Goal: Book appointment/travel/reservation

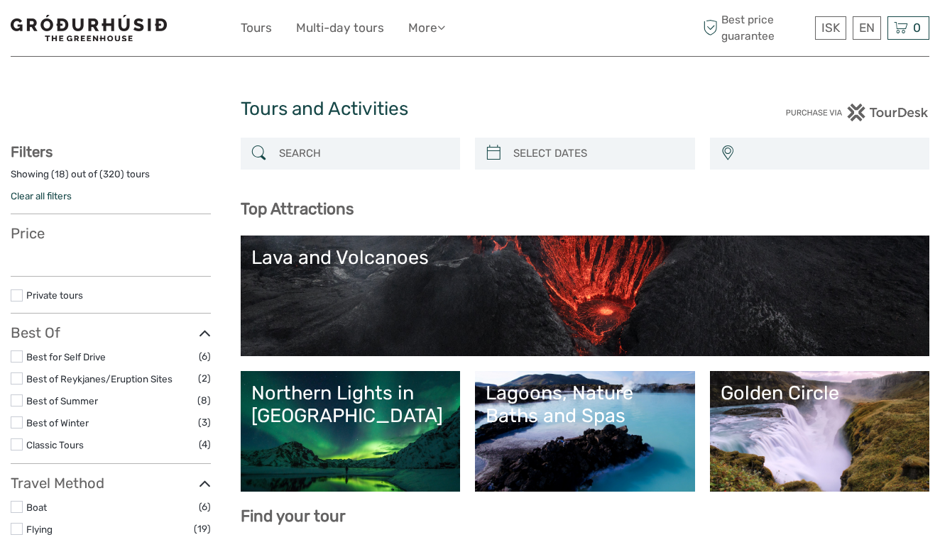
select select
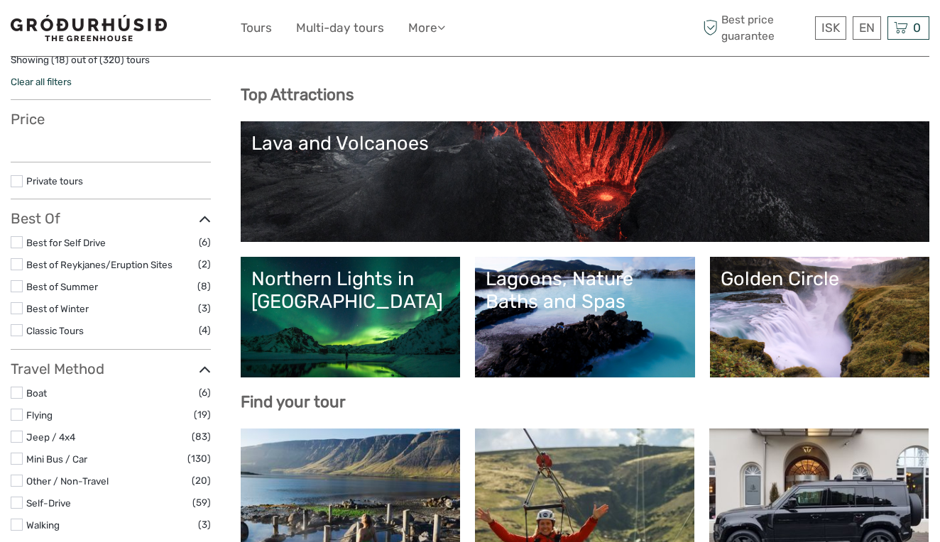
select select
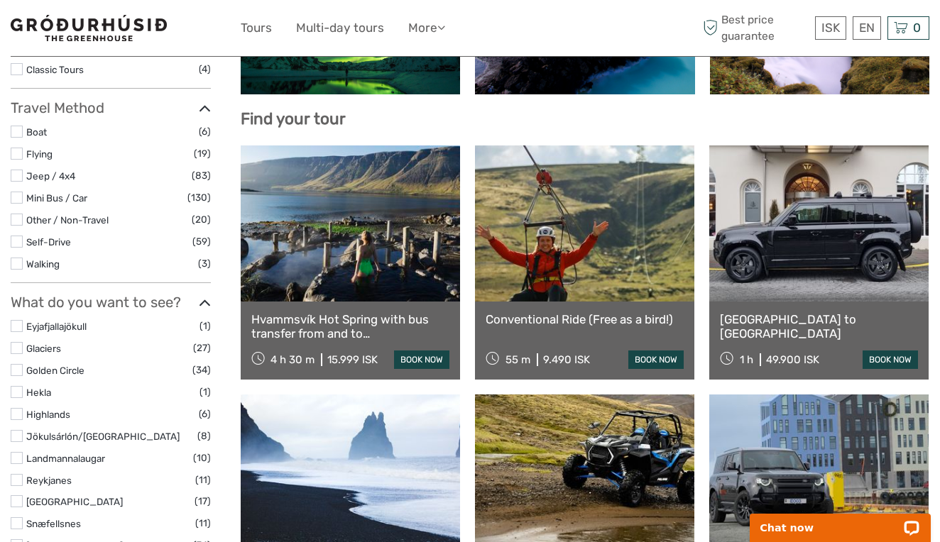
scroll to position [404, 0]
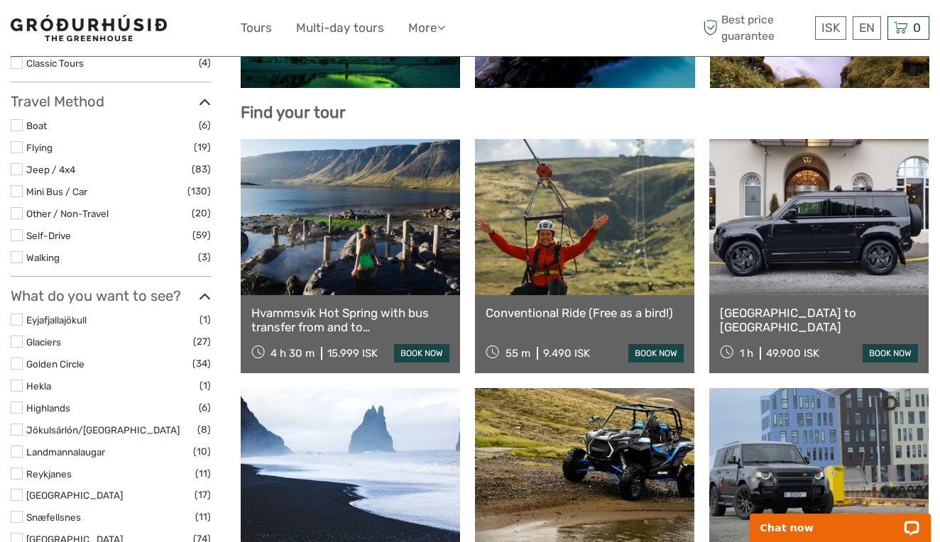
click at [16, 336] on label at bounding box center [17, 342] width 12 height 12
click at [0, 0] on input "checkbox" at bounding box center [0, 0] width 0 height 0
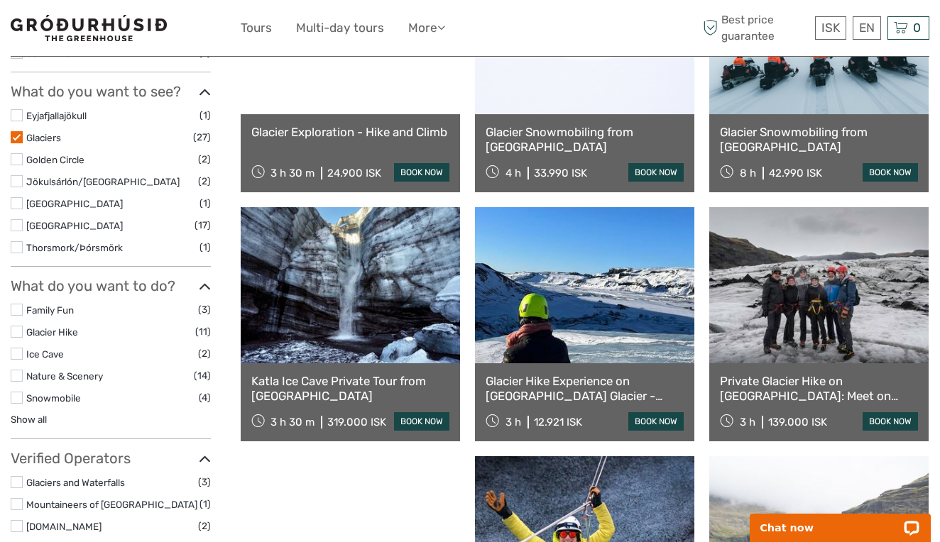
scroll to position [518, 0]
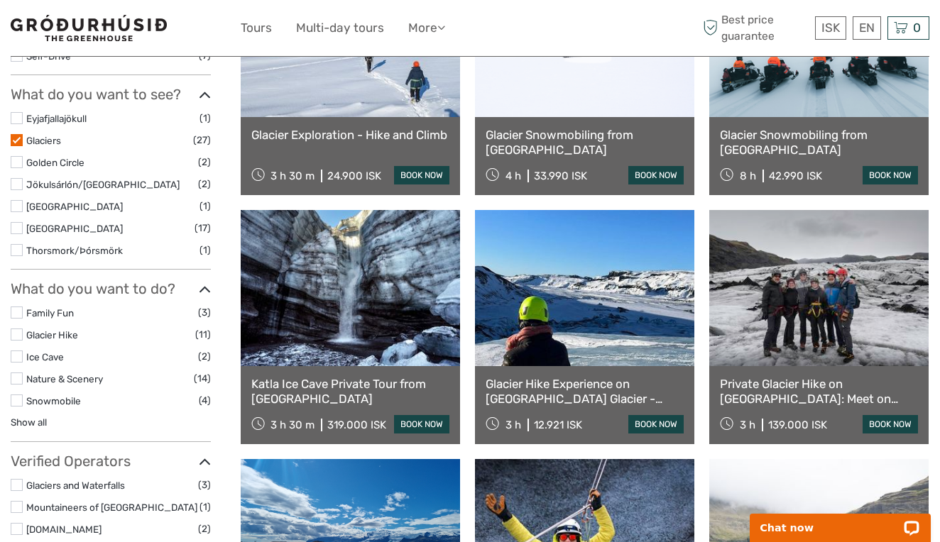
click at [344, 132] on link "Glacier Exploration - Hike and Climb" at bounding box center [350, 135] width 198 height 14
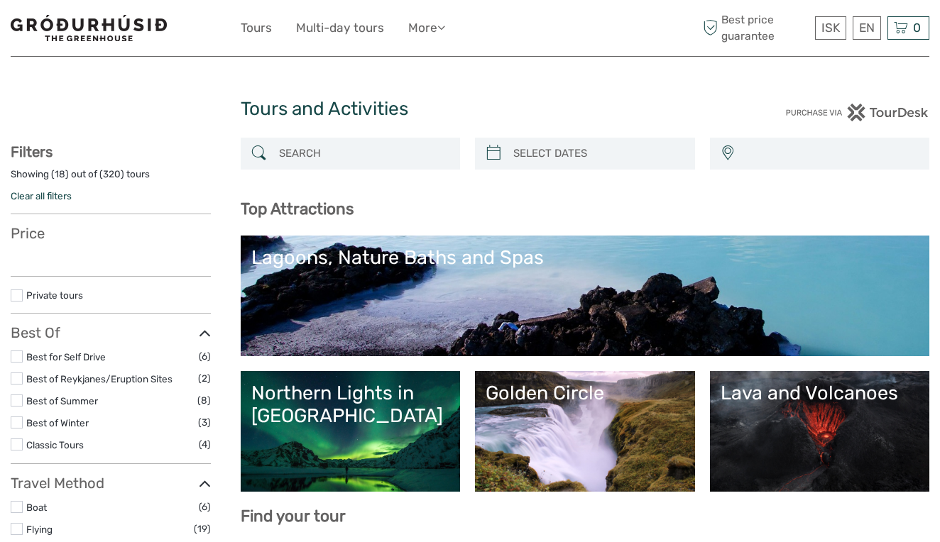
select select
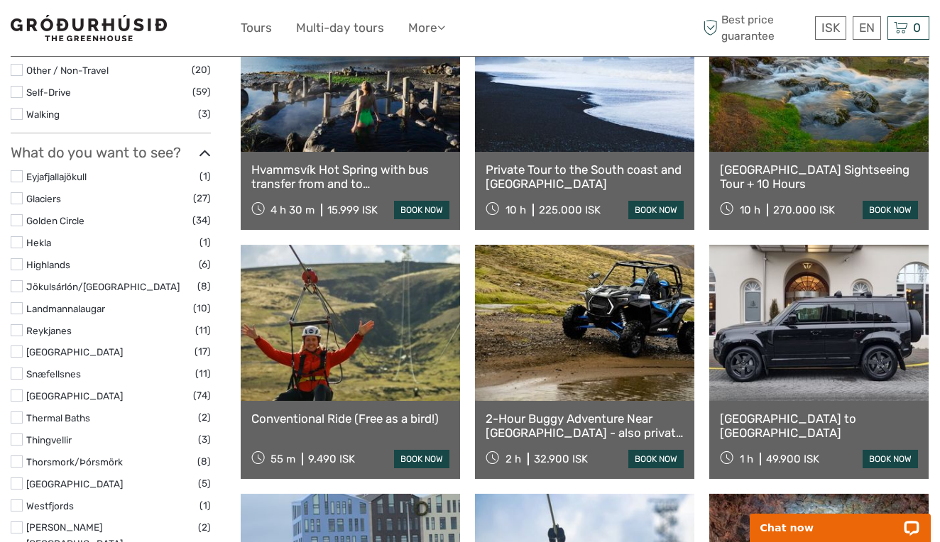
scroll to position [548, 0]
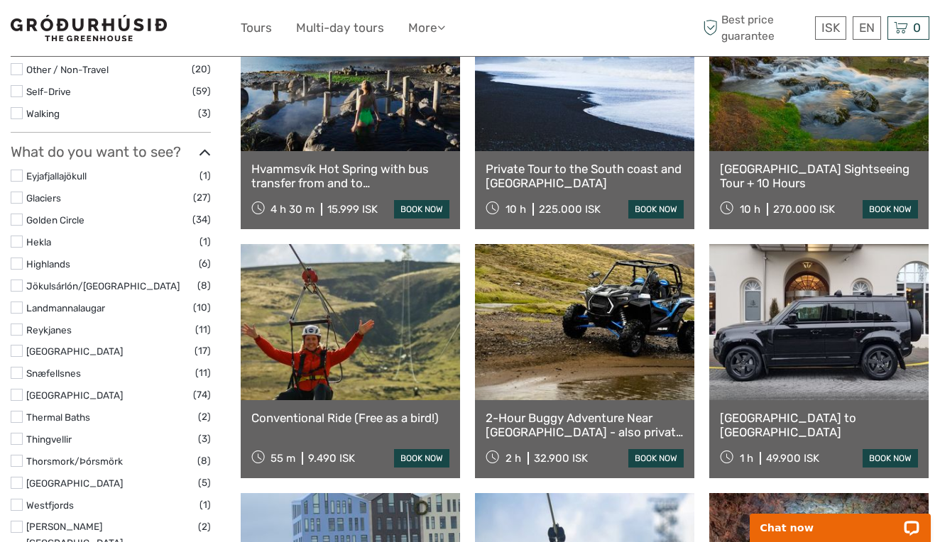
click at [19, 192] on label at bounding box center [17, 198] width 12 height 12
click at [0, 0] on input "checkbox" at bounding box center [0, 0] width 0 height 0
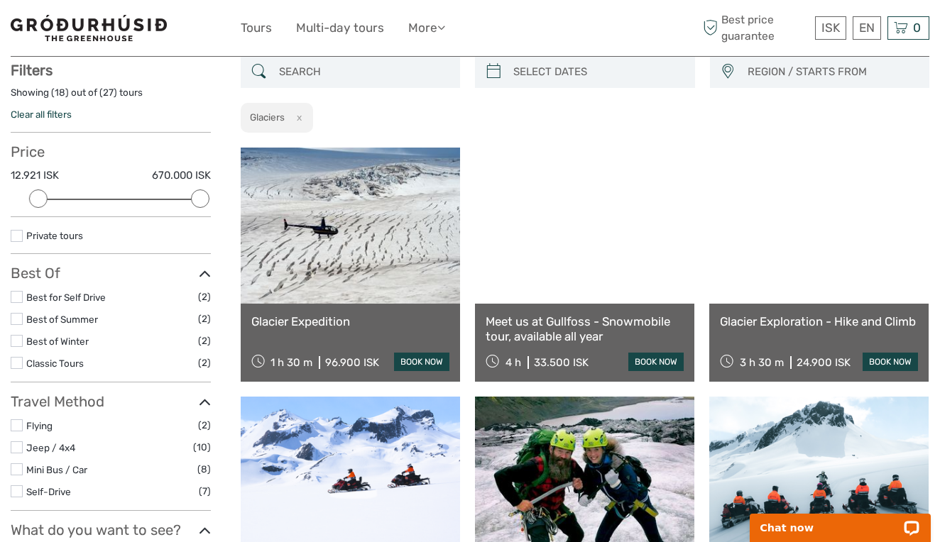
scroll to position [80, 0]
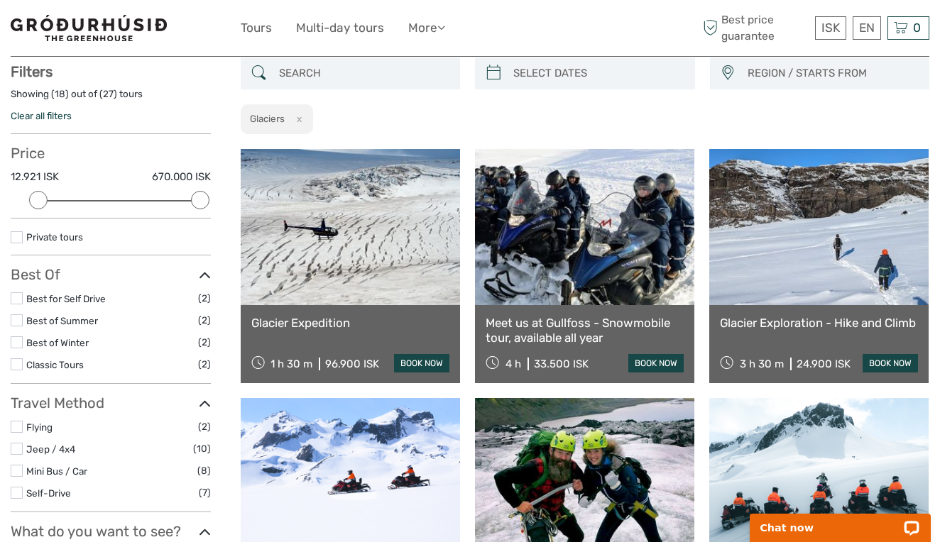
click at [751, 320] on link "Glacier Exploration - Hike and Climb" at bounding box center [819, 323] width 198 height 14
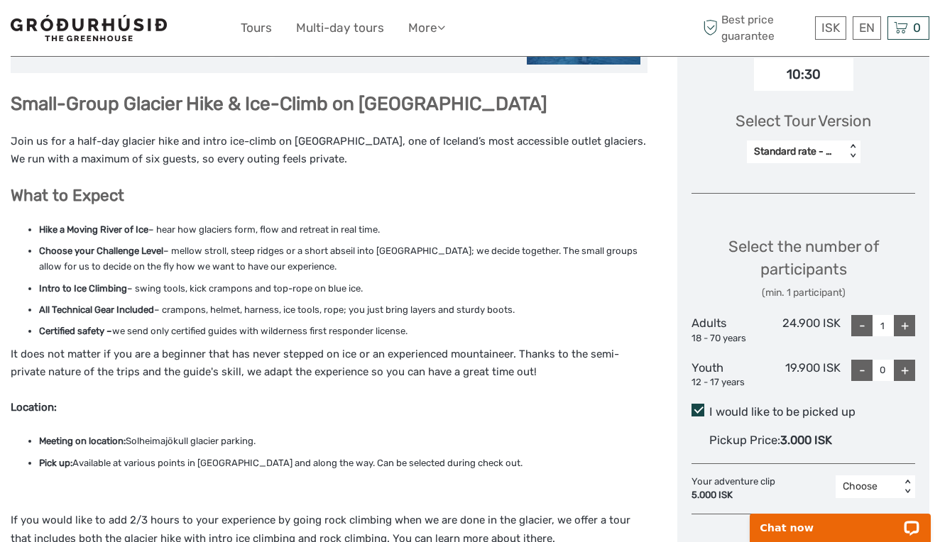
scroll to position [547, 0]
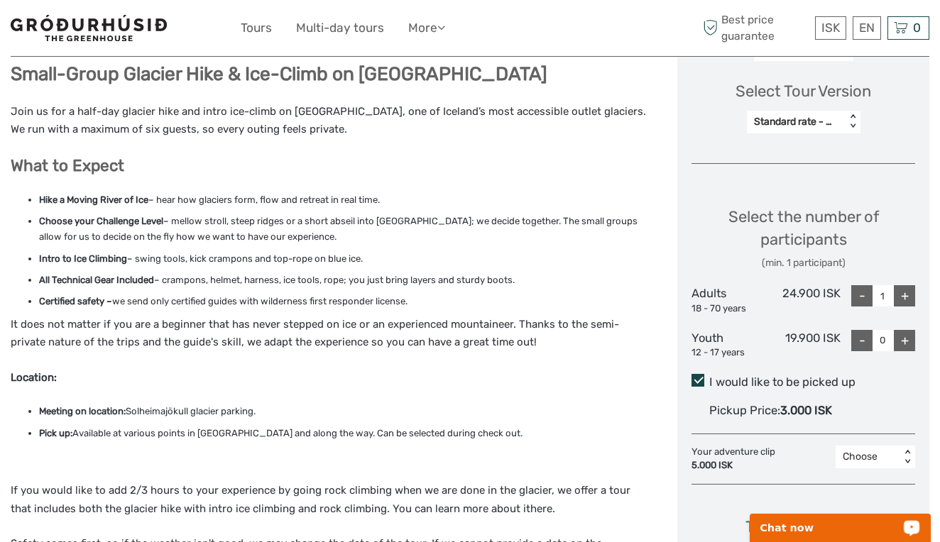
click at [829, 530] on p "Chat now" at bounding box center [830, 528] width 141 height 11
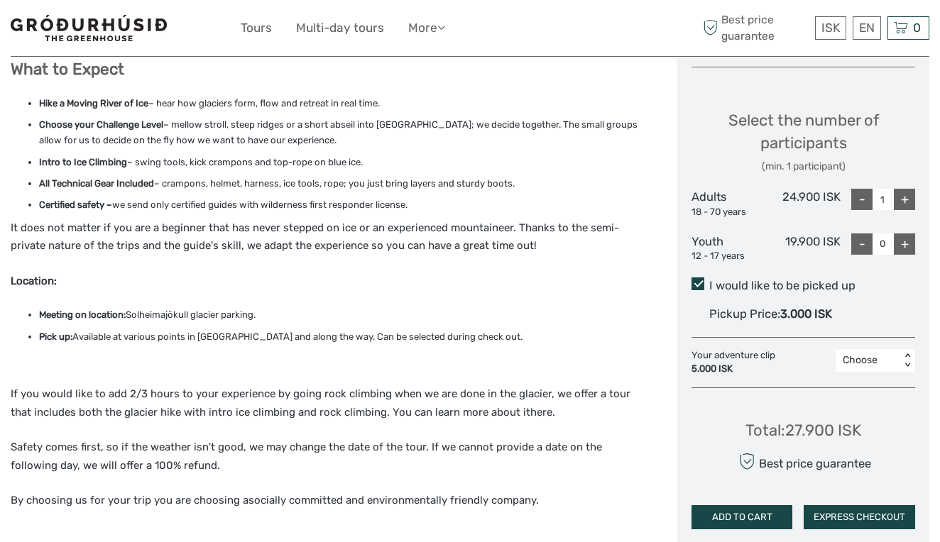
scroll to position [662, 0]
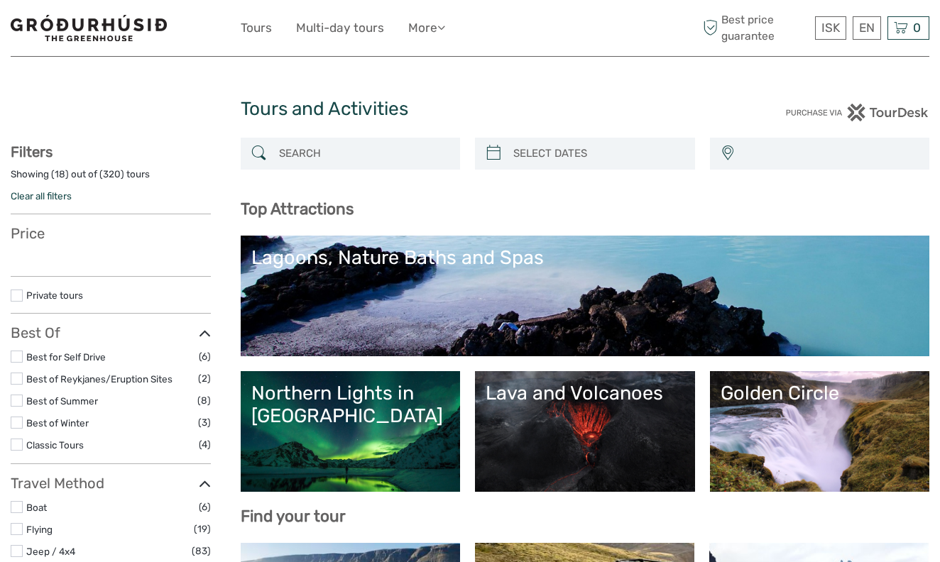
select select
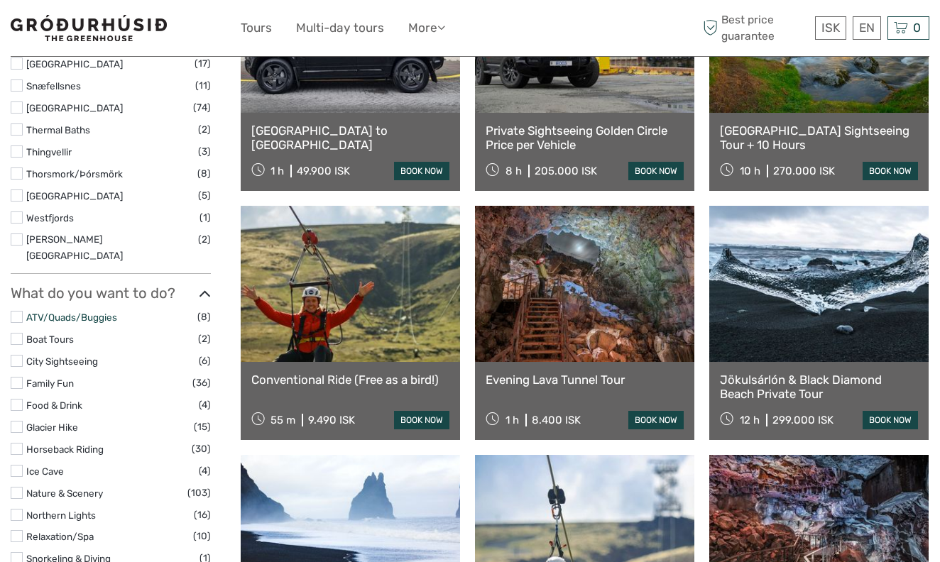
scroll to position [922, 0]
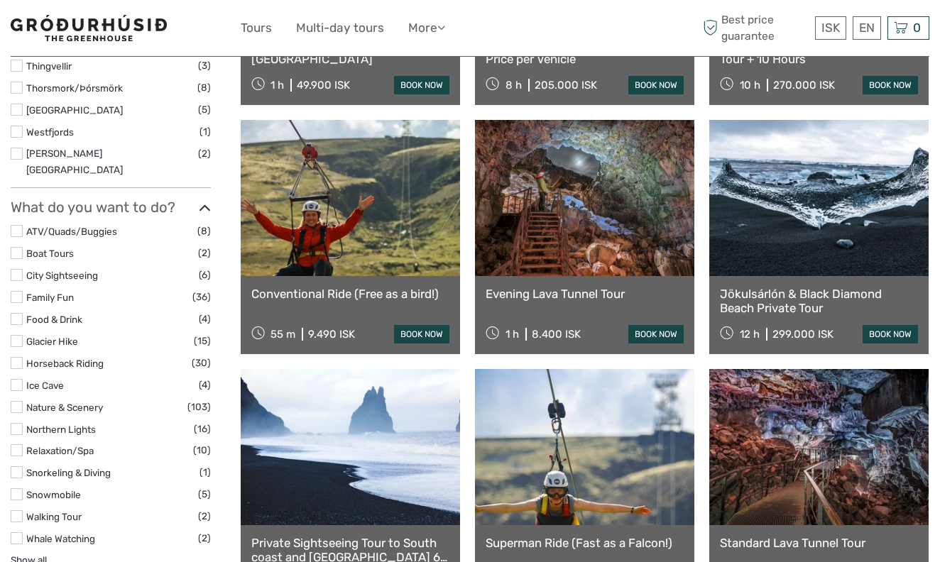
click at [16, 379] on label at bounding box center [17, 385] width 12 height 12
click at [0, 0] on input "checkbox" at bounding box center [0, 0] width 0 height 0
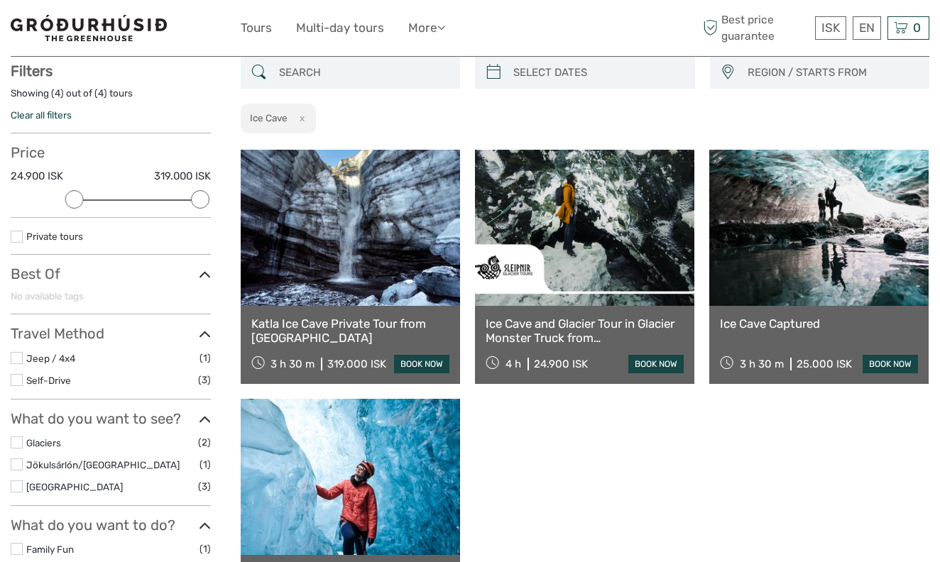
scroll to position [80, 0]
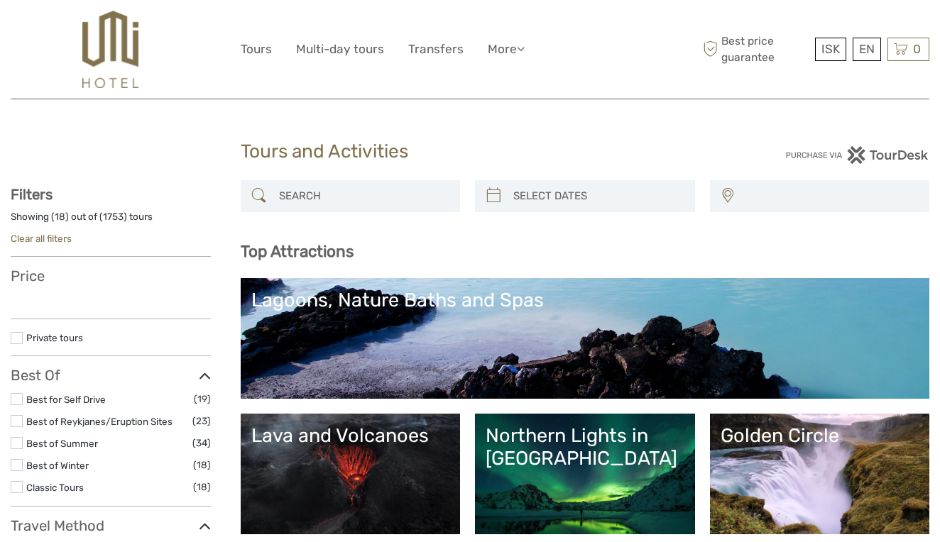
select select
